Goal: Task Accomplishment & Management: Use online tool/utility

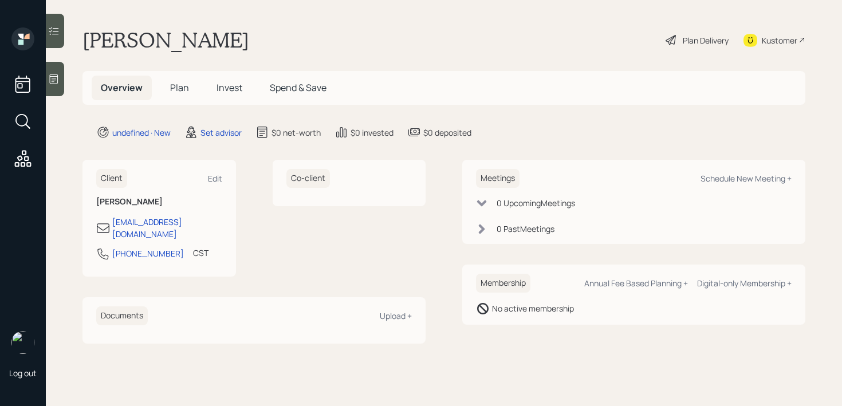
click at [65, 68] on main "[PERSON_NAME] Plan Delivery Kustomer Overview Plan Invest Spend & Save undefine…" at bounding box center [444, 203] width 796 height 406
click at [46, 76] on div at bounding box center [55, 79] width 18 height 34
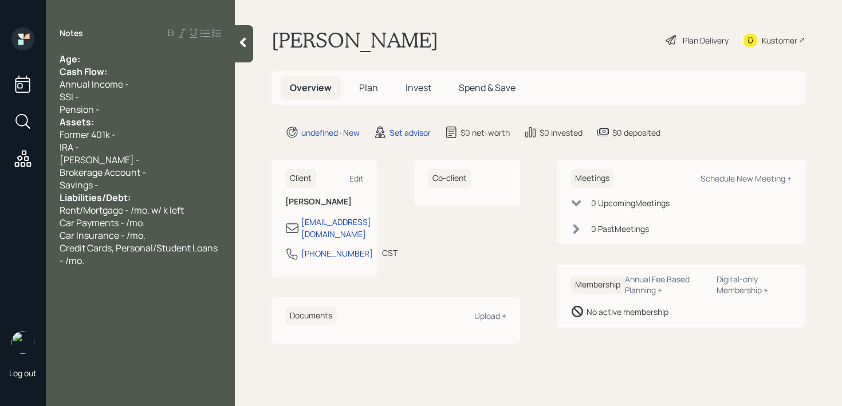
click at [160, 40] on div "Notes Age: Cash Flow: Annual Income - SSI - Pension - Assets: Former 401k - IRA…" at bounding box center [140, 210] width 189 height 365
click at [159, 56] on div "Age:" at bounding box center [141, 59] width 162 height 13
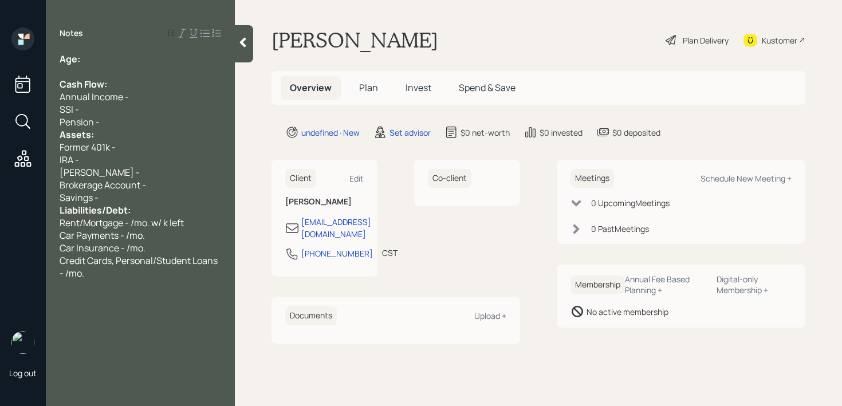
click at [136, 113] on div "SSI -" at bounding box center [141, 109] width 162 height 13
click at [136, 128] on div "Assets:" at bounding box center [141, 134] width 162 height 13
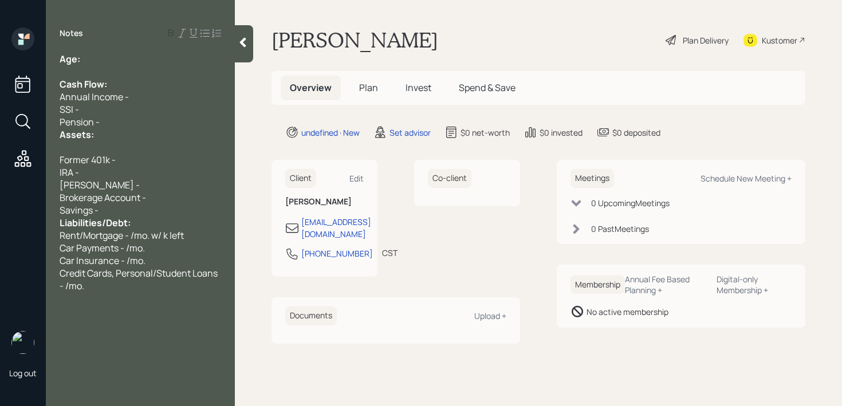
click at [132, 127] on div "Pension -" at bounding box center [141, 122] width 162 height 13
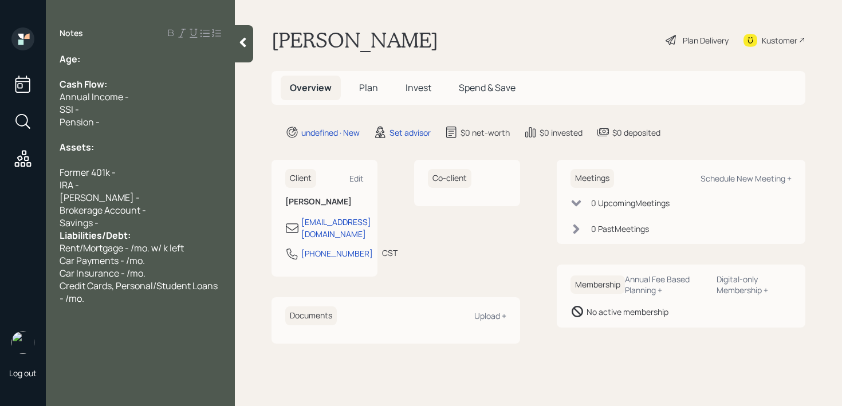
click at [128, 157] on div at bounding box center [141, 160] width 162 height 13
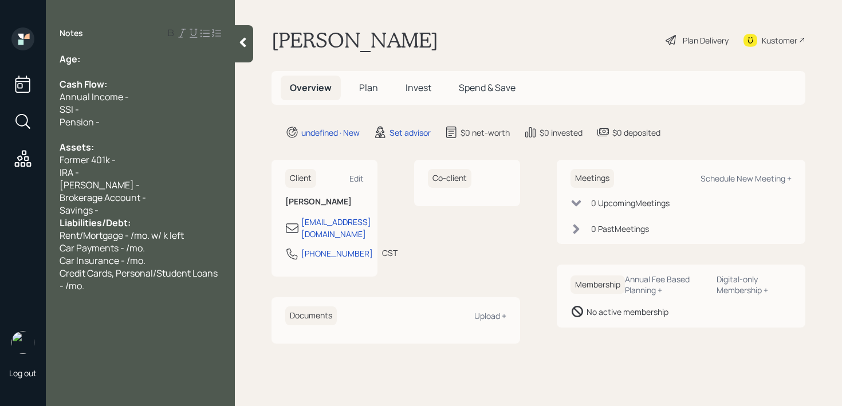
click at [142, 214] on div "Savings -" at bounding box center [141, 210] width 162 height 13
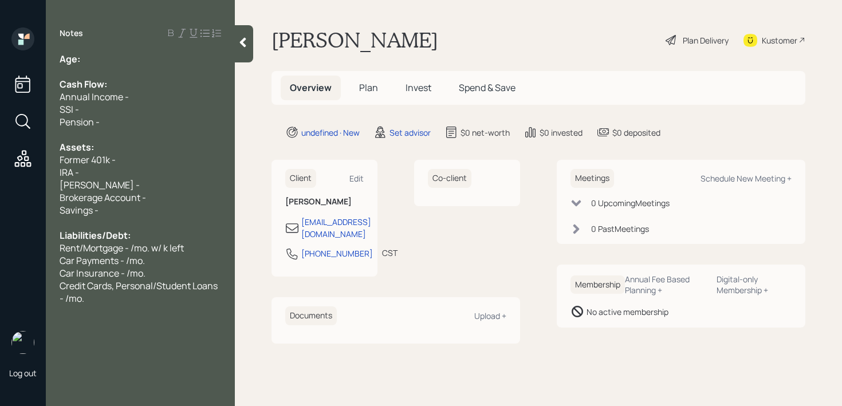
click at [792, 32] on div "Kustomer" at bounding box center [775, 40] width 62 height 25
